Goal: Task Accomplishment & Management: Complete application form

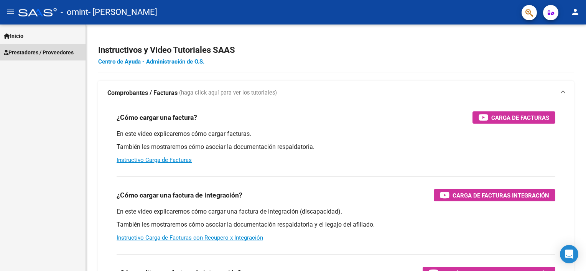
click at [67, 49] on span "Prestadores / Proveedores" at bounding box center [39, 52] width 70 height 8
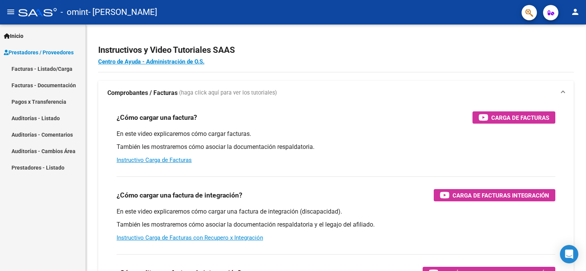
click at [58, 72] on link "Facturas - Listado/Carga" at bounding box center [42, 69] width 85 height 16
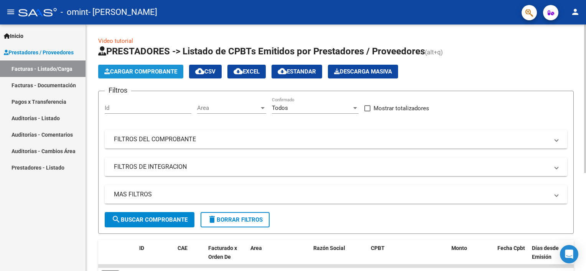
click at [140, 72] on span "Cargar Comprobante" at bounding box center [140, 71] width 73 height 7
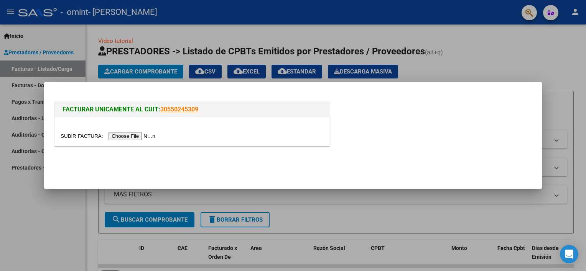
click at [124, 136] on input "file" at bounding box center [109, 136] width 97 height 8
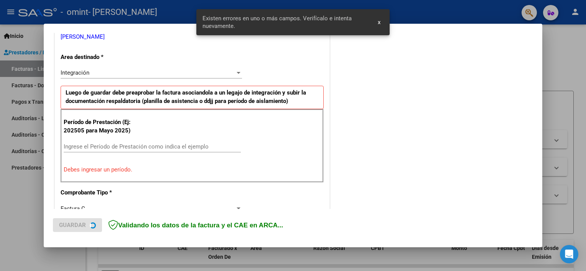
scroll to position [164, 0]
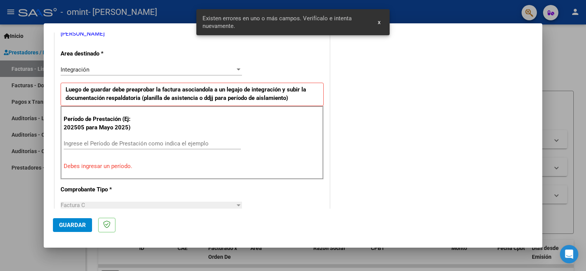
click at [380, 23] on button "x" at bounding box center [378, 22] width 15 height 14
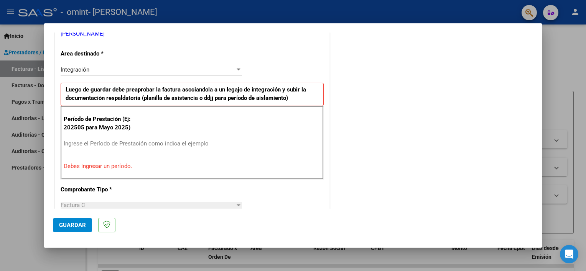
click at [143, 143] on input "Ingrese el Período de Prestación como indica el ejemplo" at bounding box center [152, 143] width 177 height 7
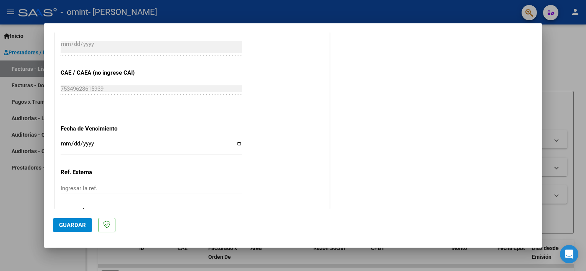
scroll to position [420, 0]
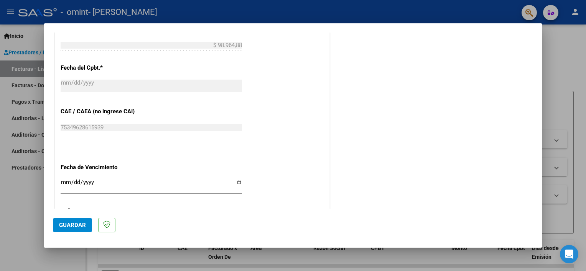
type input "202508"
click at [81, 228] on span "Guardar" at bounding box center [72, 225] width 27 height 7
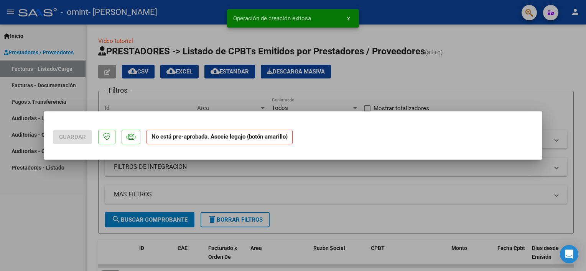
scroll to position [0, 0]
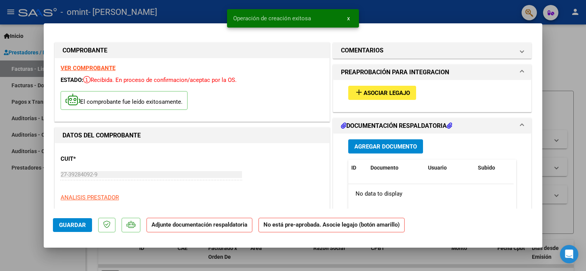
click at [366, 94] on span "Asociar Legajo" at bounding box center [386, 93] width 46 height 7
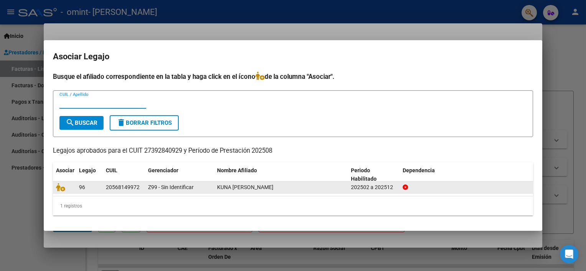
click at [148, 184] on span "Z99 - Sin Identificar" at bounding box center [171, 187] width 46 height 6
click at [123, 188] on div "20568149972" at bounding box center [123, 187] width 34 height 9
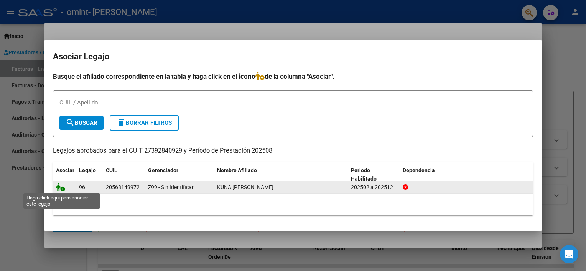
click at [62, 187] on icon at bounding box center [60, 187] width 9 height 8
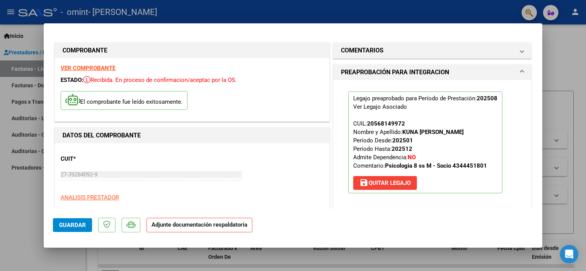
click at [204, 227] on strong "Adjunte documentación respaldatoria" at bounding box center [199, 224] width 96 height 7
click at [77, 228] on span "Guardar" at bounding box center [72, 225] width 27 height 7
click at [82, 224] on span "Guardar" at bounding box center [72, 225] width 27 height 7
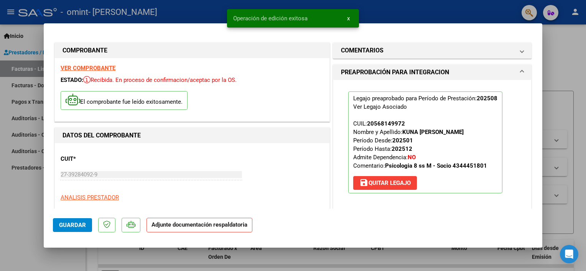
click at [548, 64] on div at bounding box center [293, 135] width 586 height 271
type input "$ 0,00"
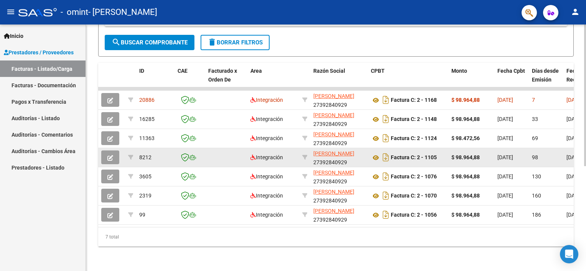
scroll to position [182, 0]
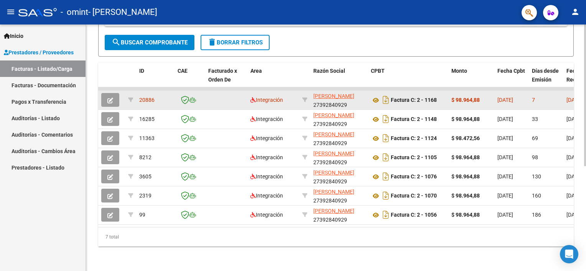
click at [108, 98] on icon "button" at bounding box center [110, 101] width 6 height 6
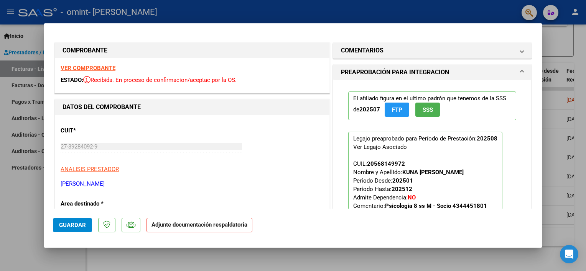
click at [215, 226] on strong "Adjunte documentación respaldatoria" at bounding box center [199, 224] width 96 height 7
click at [158, 225] on strong "Adjunte documentación respaldatoria" at bounding box center [199, 224] width 96 height 7
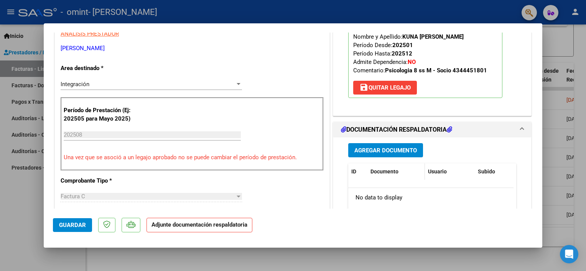
scroll to position [153, 0]
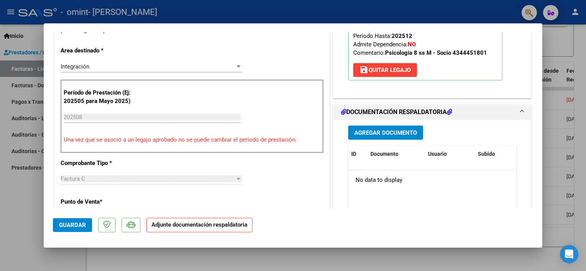
click at [383, 130] on span "Agregar Documento" at bounding box center [385, 133] width 62 height 7
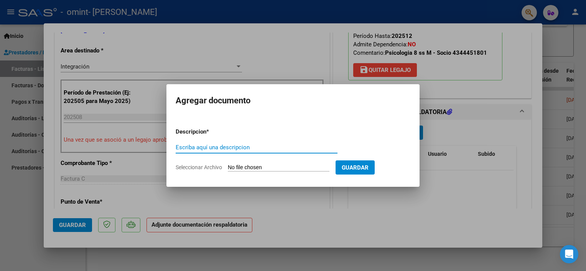
click at [236, 149] on input "Escriba aquí una descripcion" at bounding box center [257, 147] width 162 height 7
type input "asistencia"
click at [277, 171] on input "Seleccionar Archivo" at bounding box center [279, 167] width 102 height 7
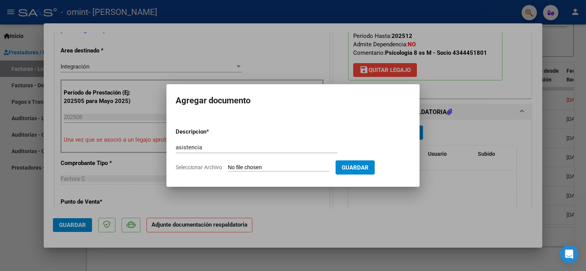
type input "C:\fakepath\kuna.pdf"
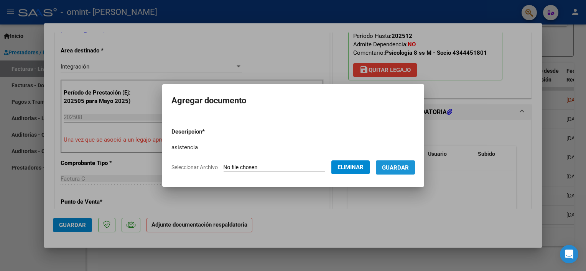
click at [397, 168] on span "Guardar" at bounding box center [395, 167] width 27 height 7
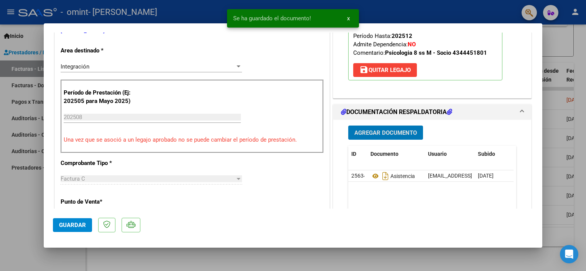
click at [63, 223] on span "Guardar" at bounding box center [72, 225] width 27 height 7
click at [555, 100] on div at bounding box center [293, 135] width 586 height 271
type input "$ 0,00"
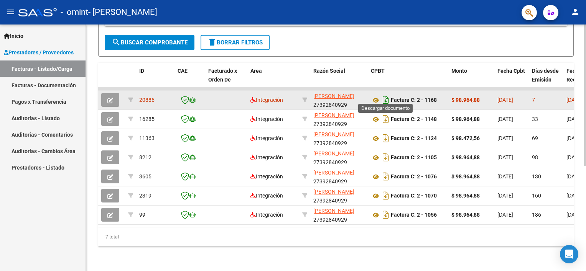
click at [387, 96] on icon "Descargar documento" at bounding box center [386, 100] width 10 height 12
click at [375, 96] on icon at bounding box center [376, 100] width 10 height 9
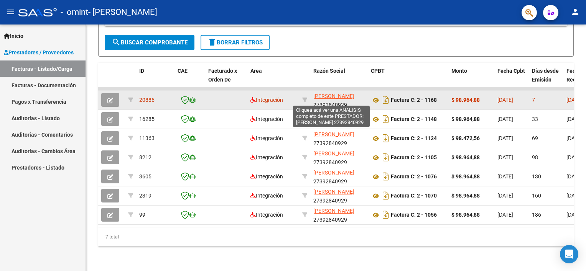
click at [326, 97] on span "[PERSON_NAME]" at bounding box center [333, 96] width 41 height 6
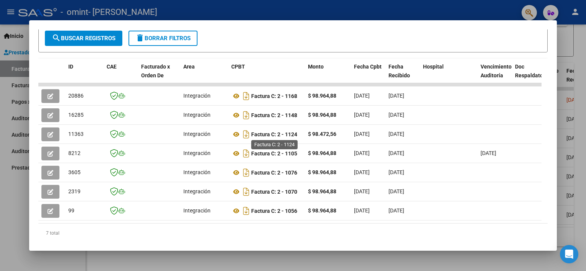
scroll to position [174, 0]
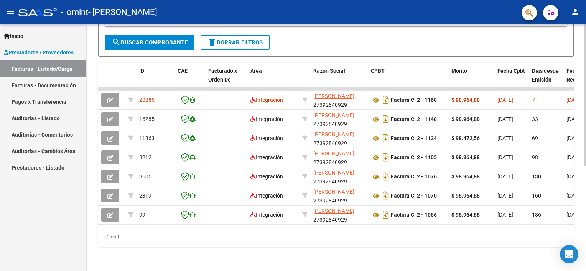
click at [396, 238] on div "7 total" at bounding box center [335, 237] width 475 height 19
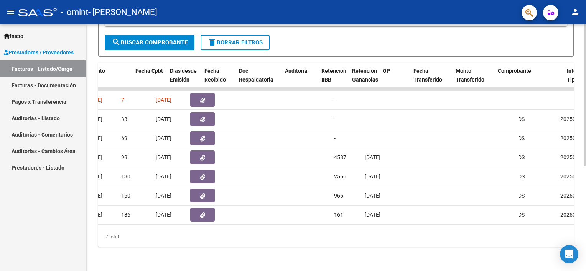
scroll to position [0, 362]
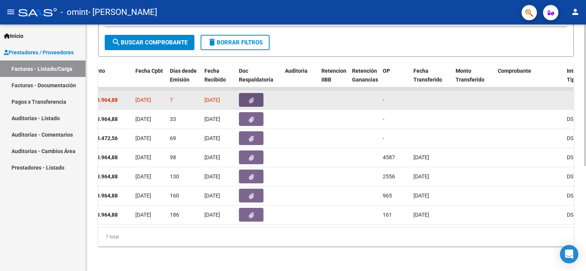
click at [254, 96] on button "button" at bounding box center [251, 100] width 25 height 14
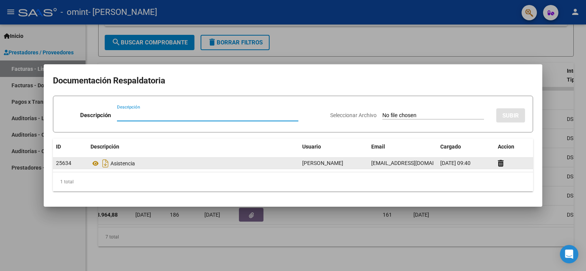
click at [118, 162] on div "Asistencia" at bounding box center [192, 163] width 205 height 12
drag, startPoint x: 118, startPoint y: 162, endPoint x: 112, endPoint y: 162, distance: 6.2
click at [112, 162] on div "Asistencia" at bounding box center [192, 163] width 205 height 12
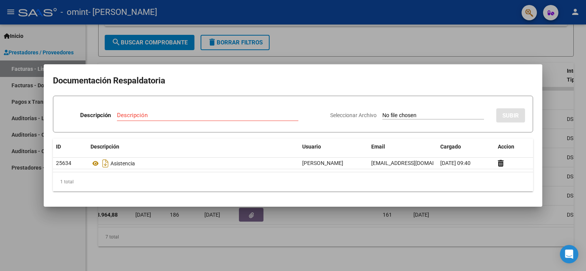
drag, startPoint x: 421, startPoint y: 244, endPoint x: 417, endPoint y: 230, distance: 14.6
click at [421, 243] on div at bounding box center [293, 135] width 586 height 271
